Goal: Information Seeking & Learning: Learn about a topic

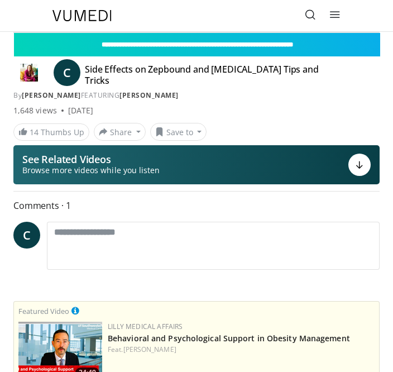
click at [171, 90] on link "[PERSON_NAME]" at bounding box center [148, 94] width 59 height 9
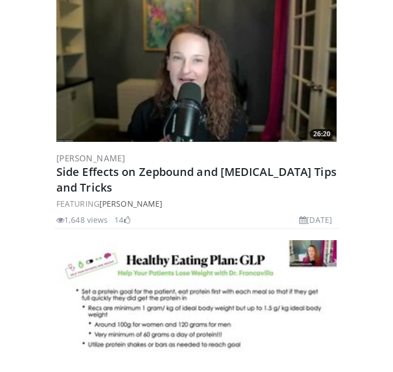
scroll to position [629, 0]
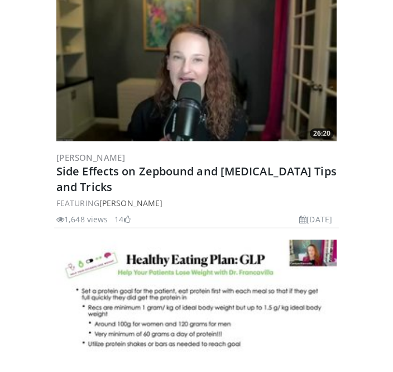
click at [266, 176] on link "Side Effects on Zepbound and [MEDICAL_DATA] Tips and Tricks" at bounding box center [196, 179] width 280 height 31
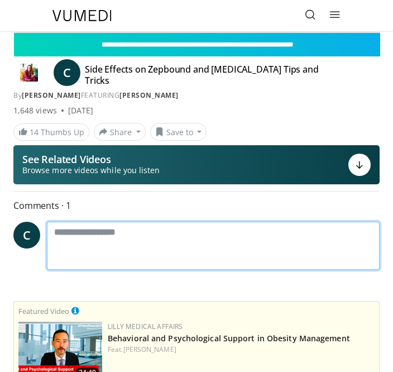
click at [338, 223] on textarea at bounding box center [213, 246] width 333 height 48
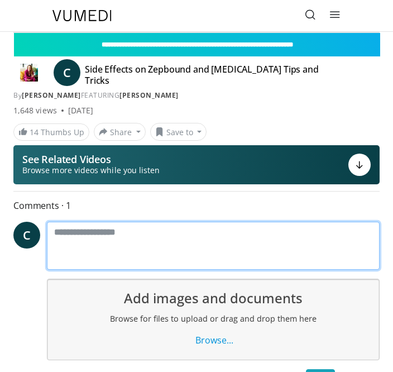
scroll to position [167, 0]
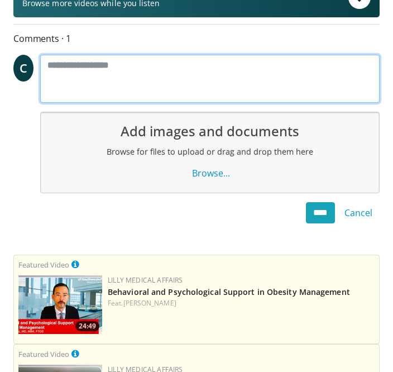
click at [255, 74] on textarea at bounding box center [209, 79] width 339 height 48
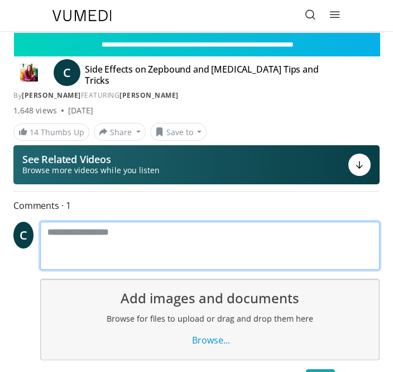
scroll to position [0, 0]
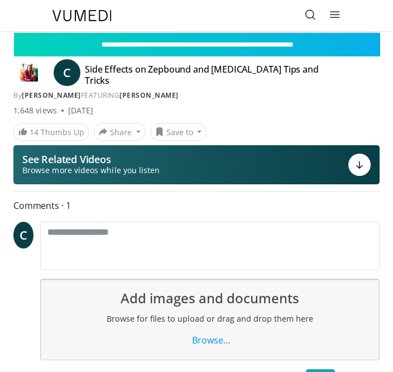
click at [72, 81] on span "C" at bounding box center [67, 72] width 27 height 27
